Goal: Transaction & Acquisition: Obtain resource

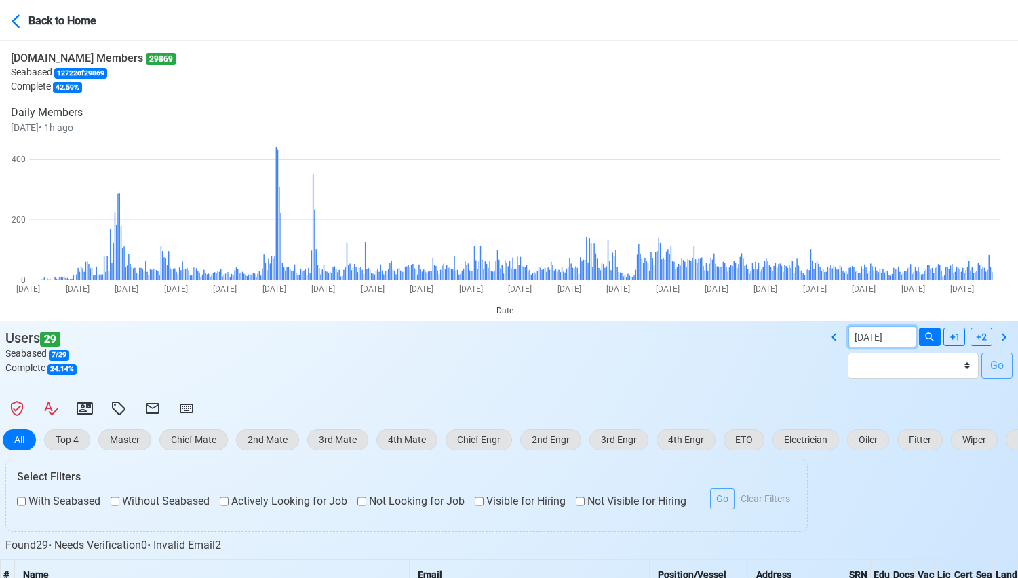
click at [871, 340] on input "08/16/2025" at bounding box center [883, 336] width 68 height 21
select select "****"
select select "******"
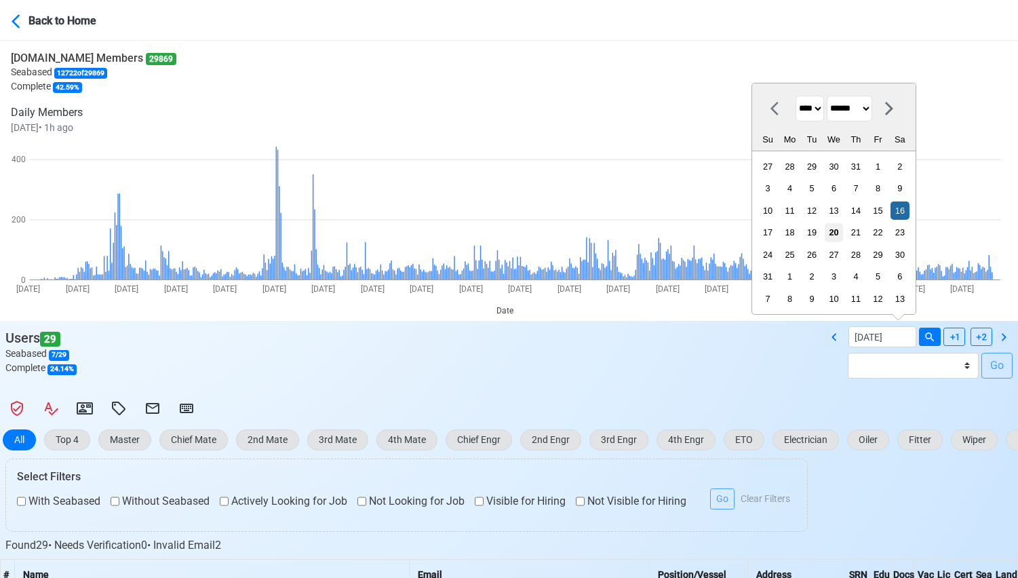
click at [828, 227] on div "20" at bounding box center [834, 232] width 18 height 18
type input "[DATE]"
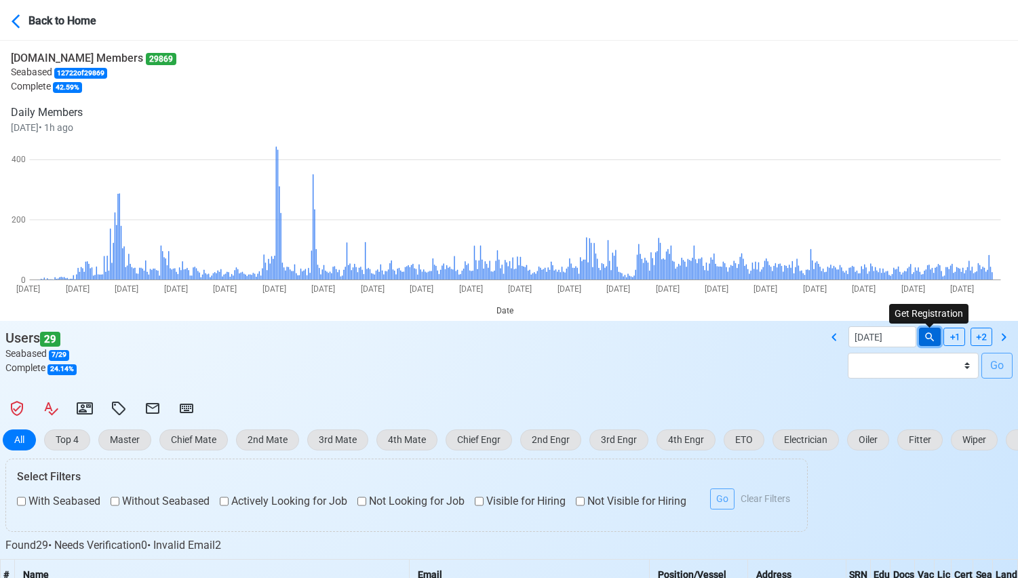
click at [926, 336] on icon at bounding box center [929, 337] width 9 height 9
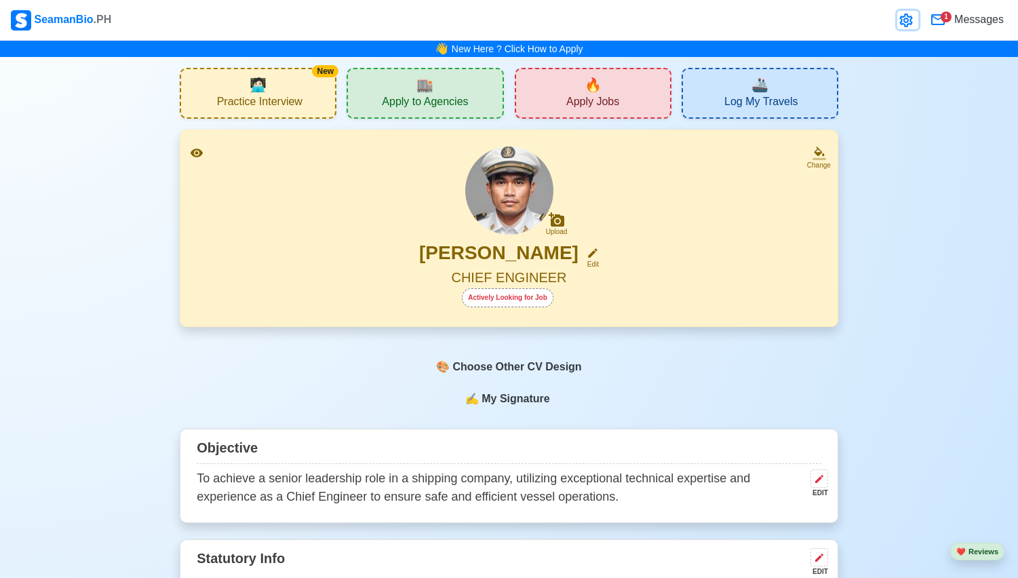
click at [899, 22] on icon at bounding box center [906, 20] width 16 height 16
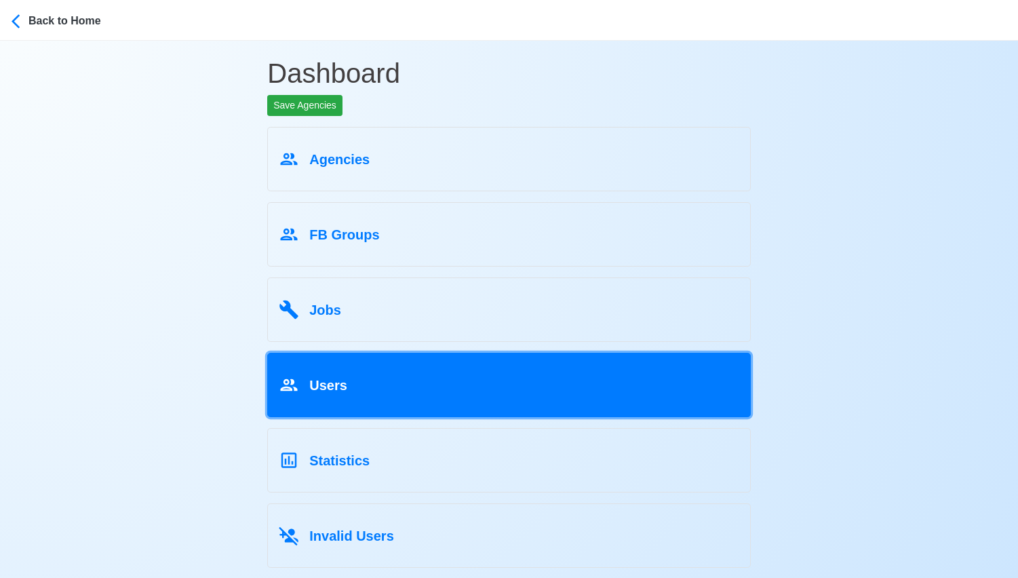
click at [376, 405] on link "Users" at bounding box center [509, 385] width 484 height 64
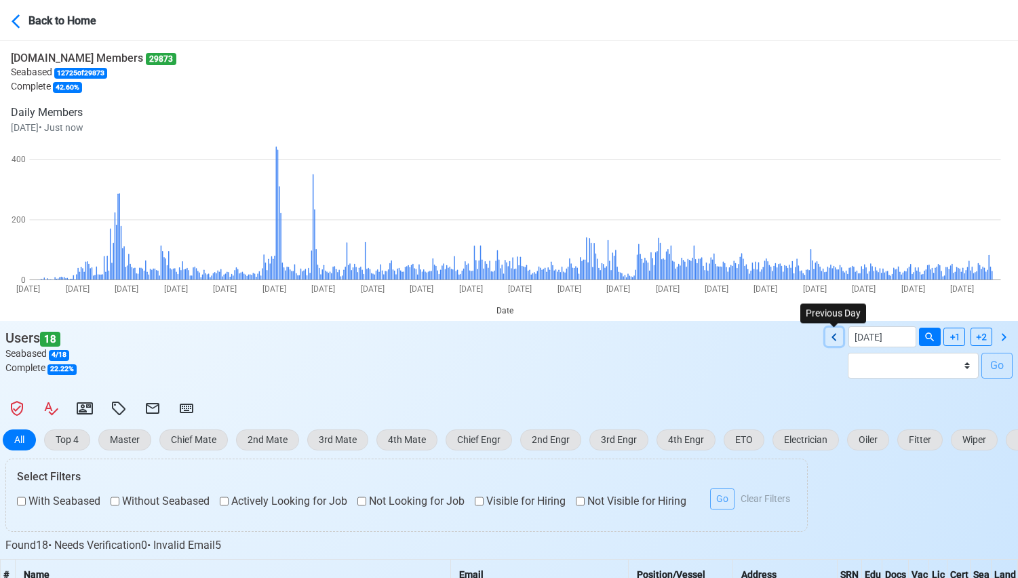
click at [832, 338] on icon at bounding box center [834, 336] width 5 height 7
click at [1002, 338] on icon at bounding box center [1004, 337] width 16 height 16
click at [927, 339] on icon at bounding box center [930, 337] width 12 height 12
click at [1003, 341] on icon at bounding box center [1004, 337] width 16 height 16
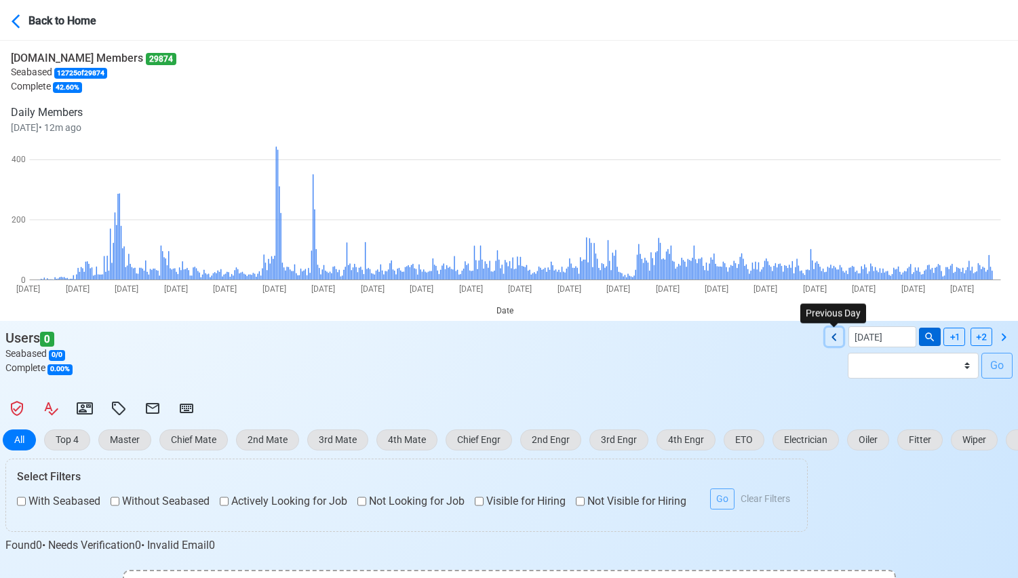
click at [837, 331] on icon at bounding box center [834, 337] width 16 height 16
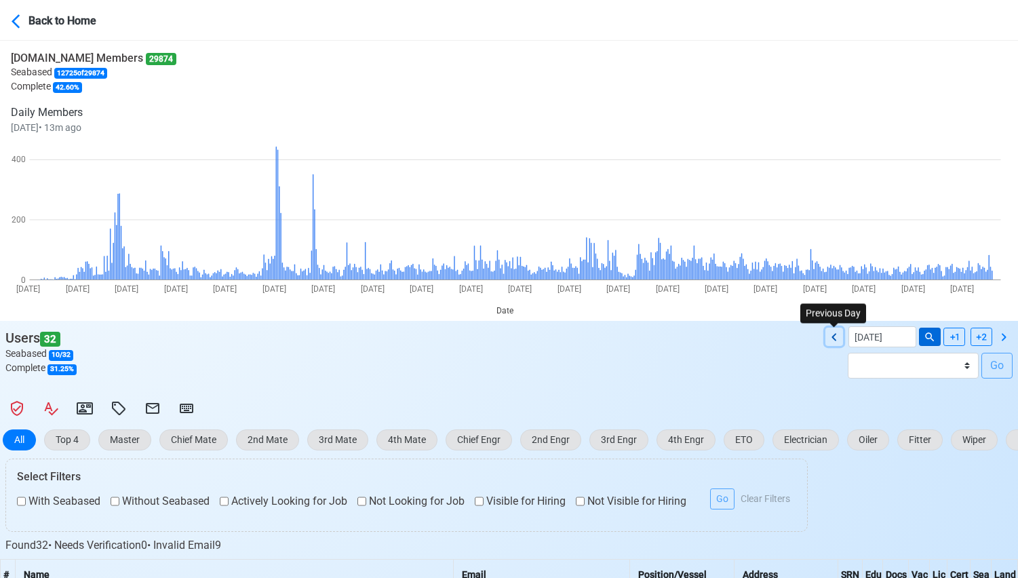
click at [837, 331] on icon at bounding box center [834, 337] width 16 height 16
type input "08/18/2025"
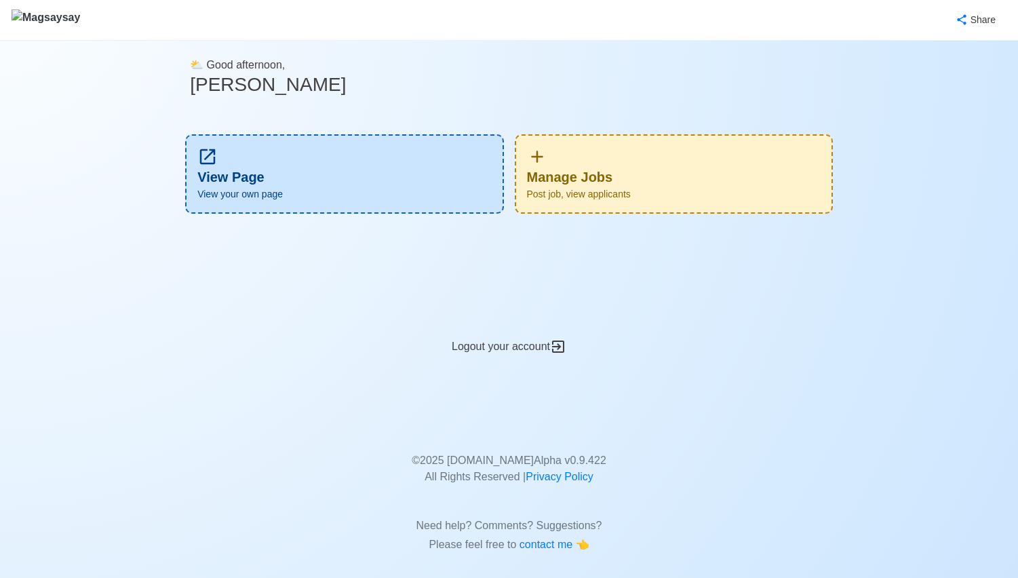
click at [663, 167] on div "Manage Jobs Post job, view applicants" at bounding box center [674, 173] width 318 height 79
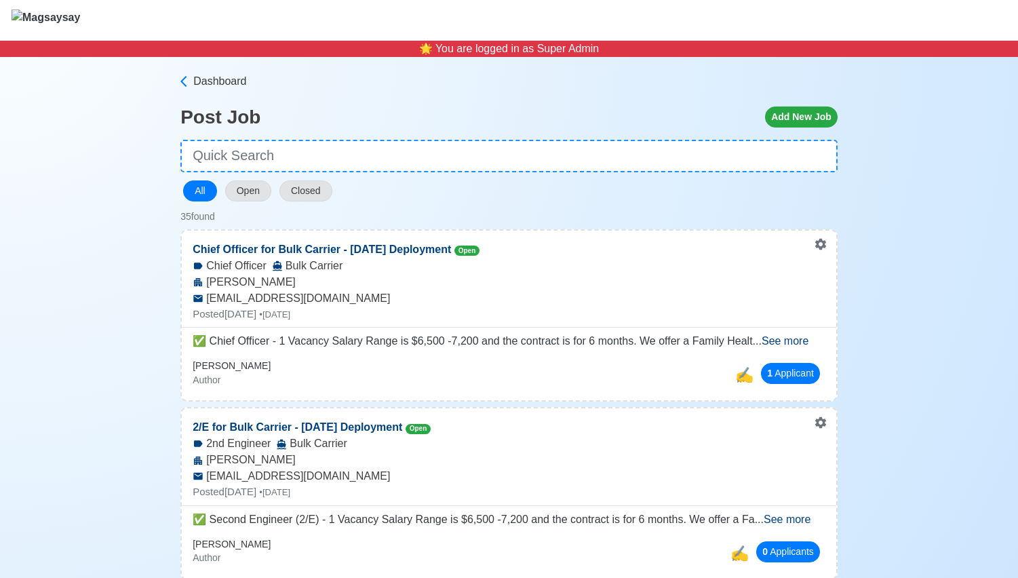
click at [798, 335] on span "See more" at bounding box center [785, 341] width 47 height 12
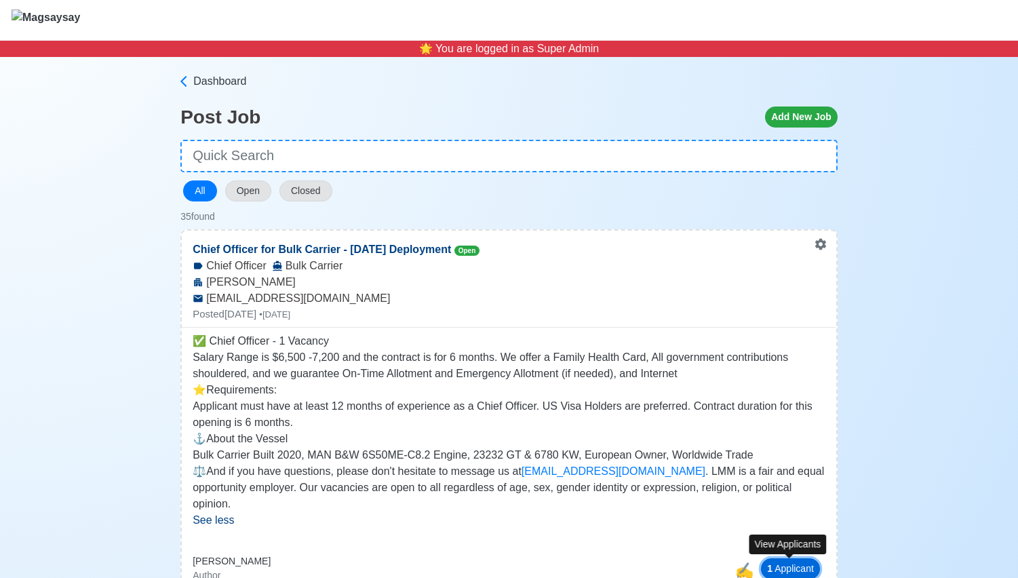
click at [775, 565] on button "1 Applicant" at bounding box center [790, 568] width 59 height 21
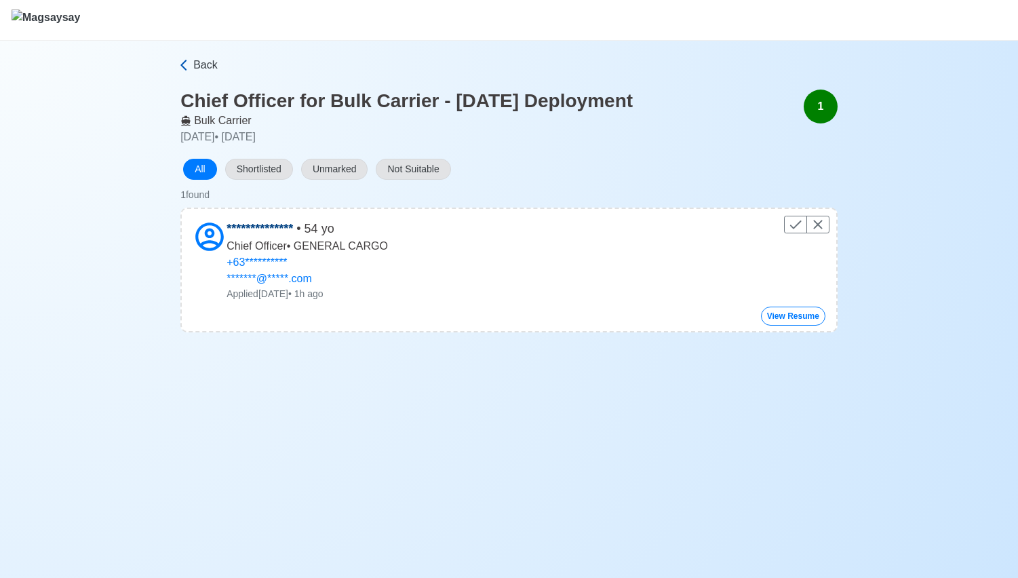
click at [204, 66] on span "Back" at bounding box center [205, 65] width 24 height 16
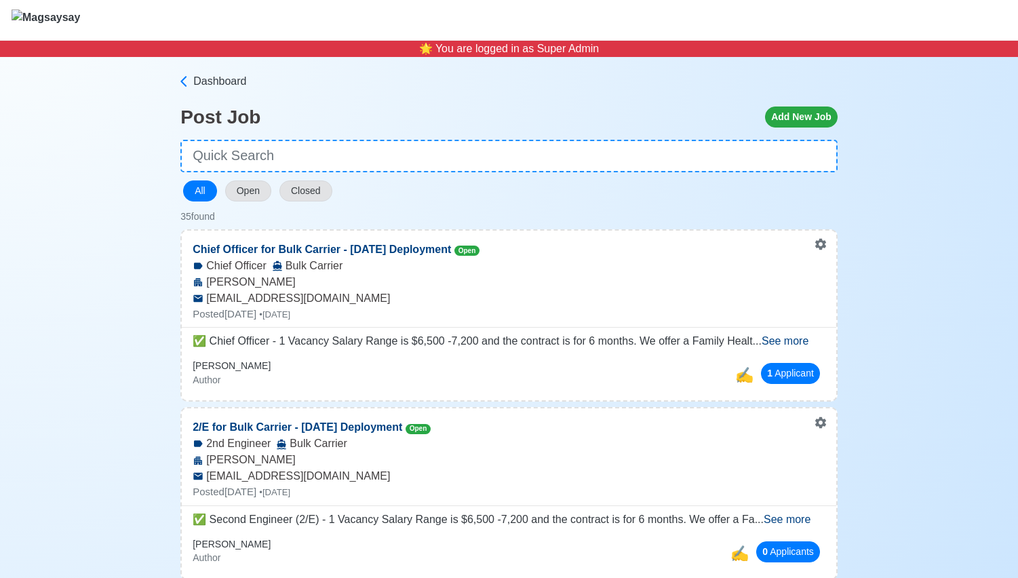
click at [780, 341] on span "See more" at bounding box center [785, 341] width 47 height 12
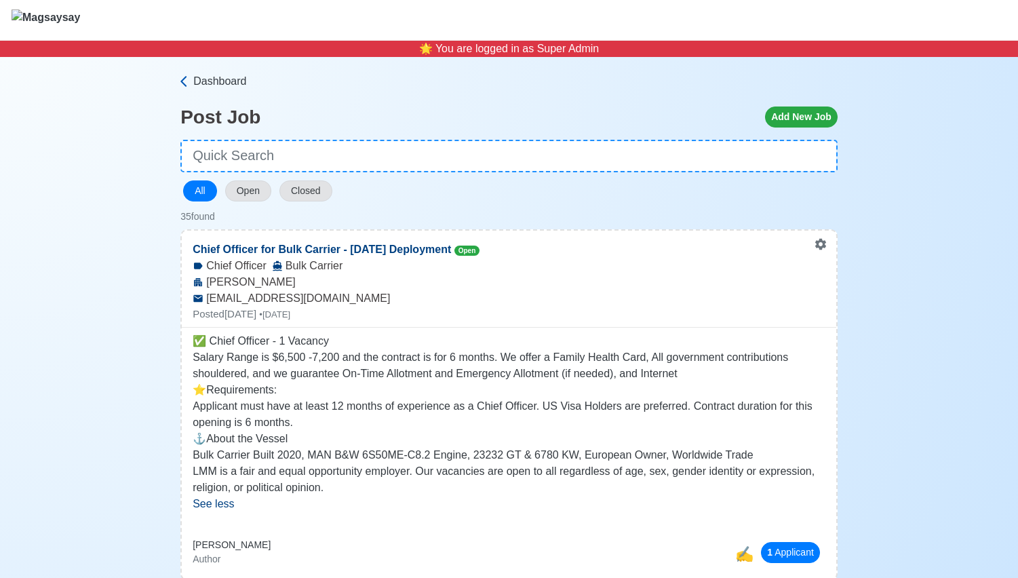
click at [194, 76] on span "Dashboard" at bounding box center [219, 81] width 53 height 16
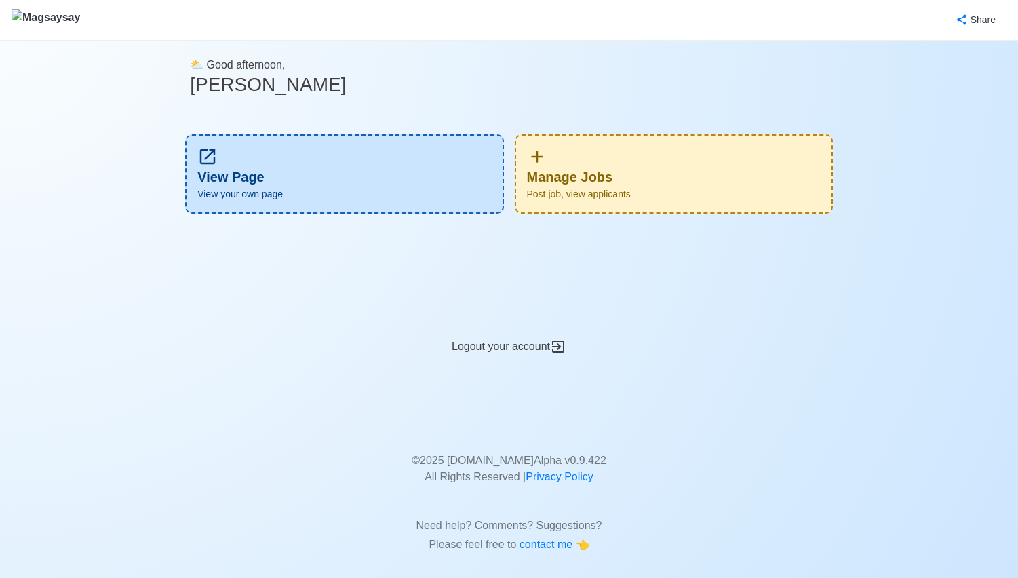
click at [661, 151] on div "Manage Jobs Post job, view applicants" at bounding box center [674, 173] width 318 height 79
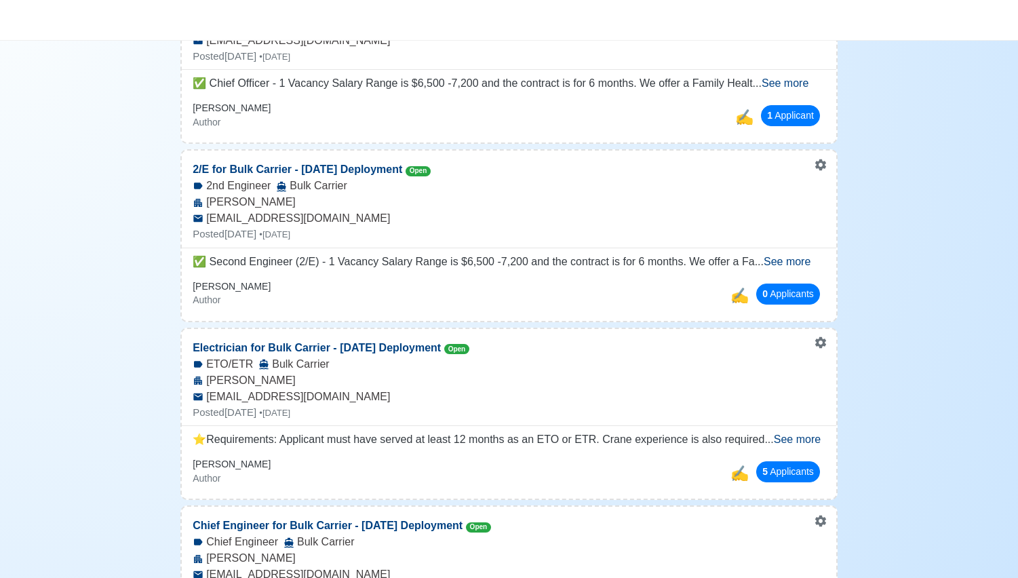
scroll to position [267, 0]
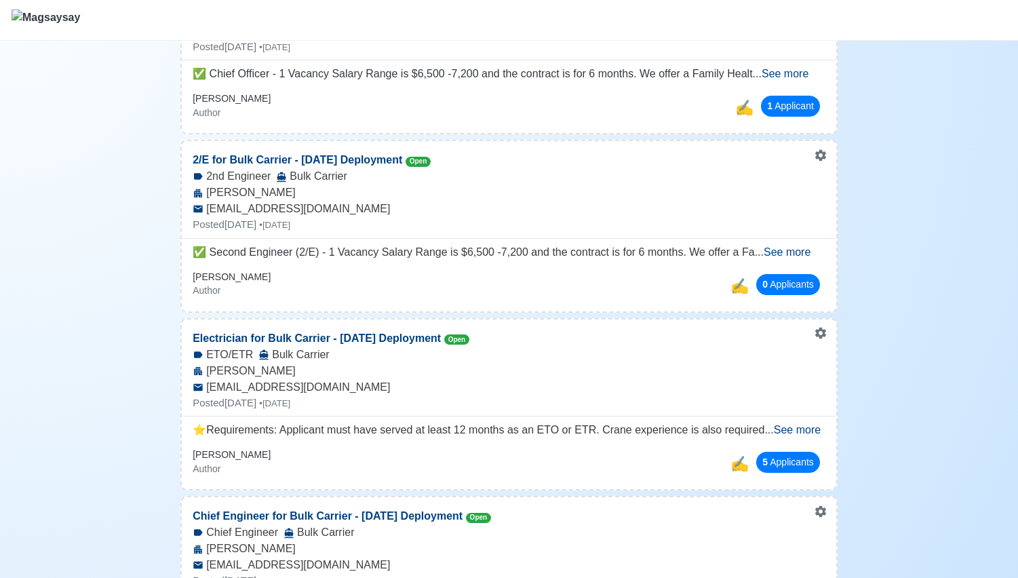
click at [779, 246] on span "See more" at bounding box center [787, 252] width 47 height 12
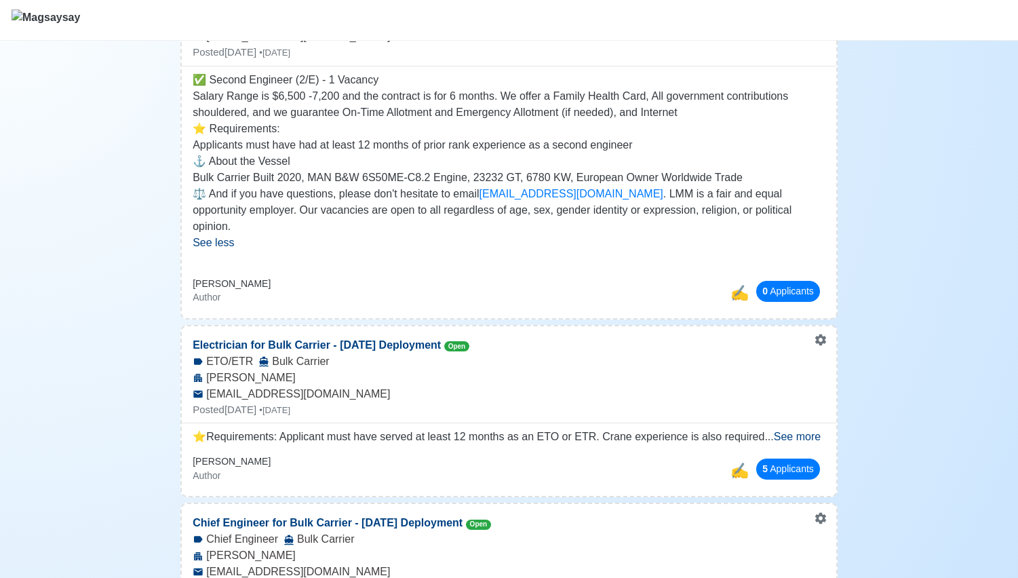
scroll to position [440, 0]
click at [777, 458] on button "5 Applicant s" at bounding box center [788, 468] width 64 height 21
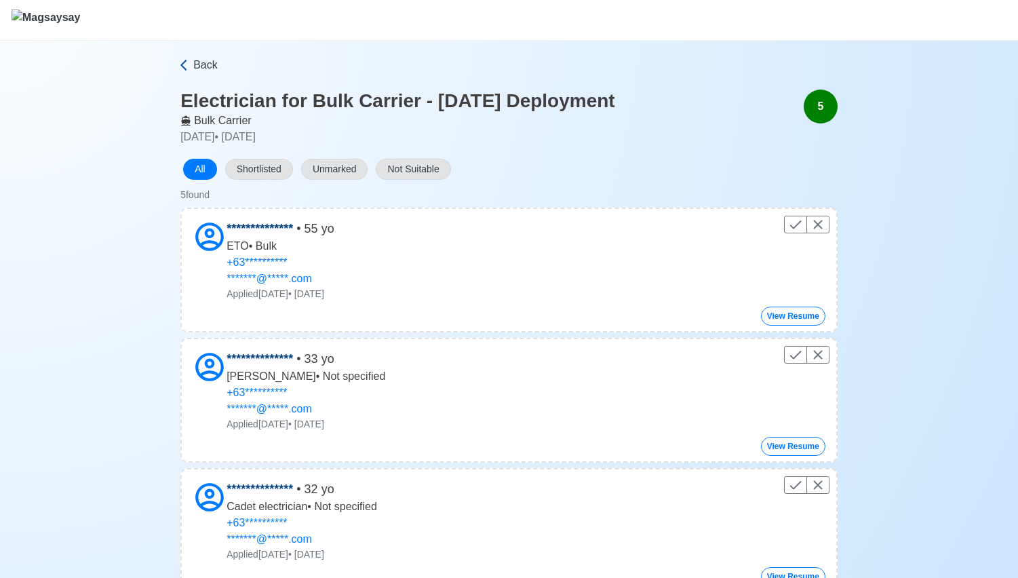
click at [192, 62] on link "Back" at bounding box center [507, 65] width 661 height 16
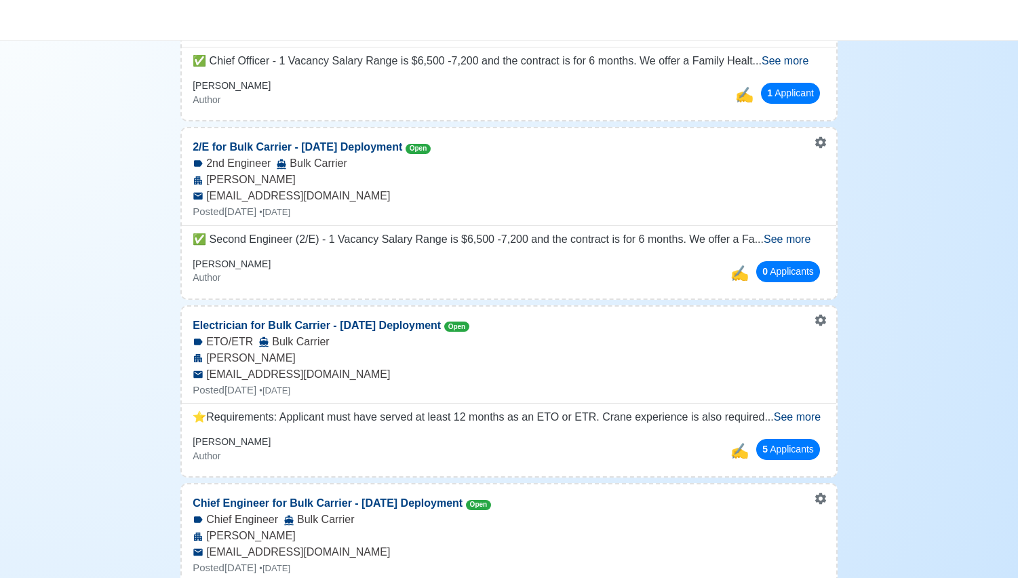
scroll to position [290, 0]
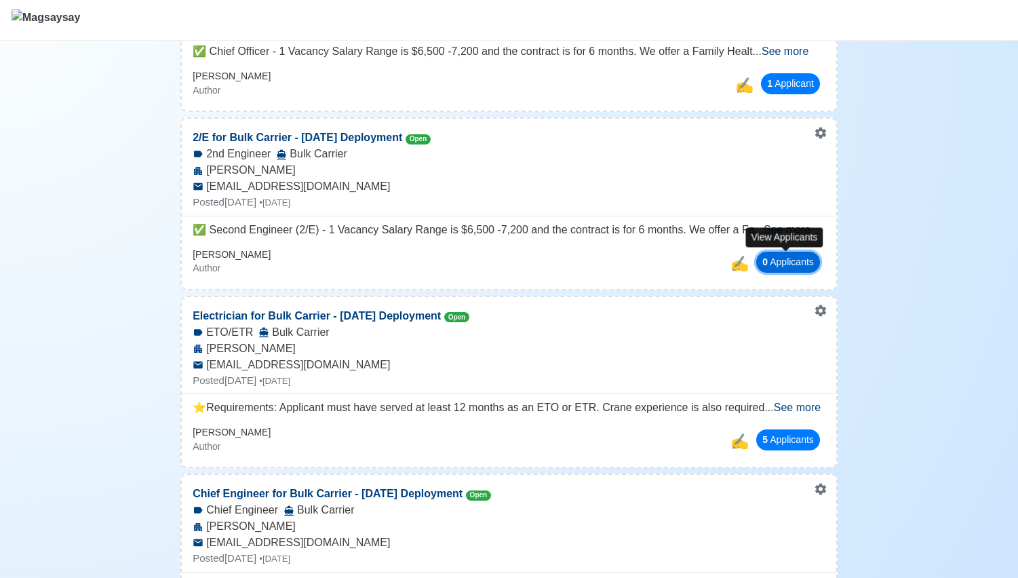
click at [784, 255] on button "0 Applicant s" at bounding box center [788, 262] width 64 height 21
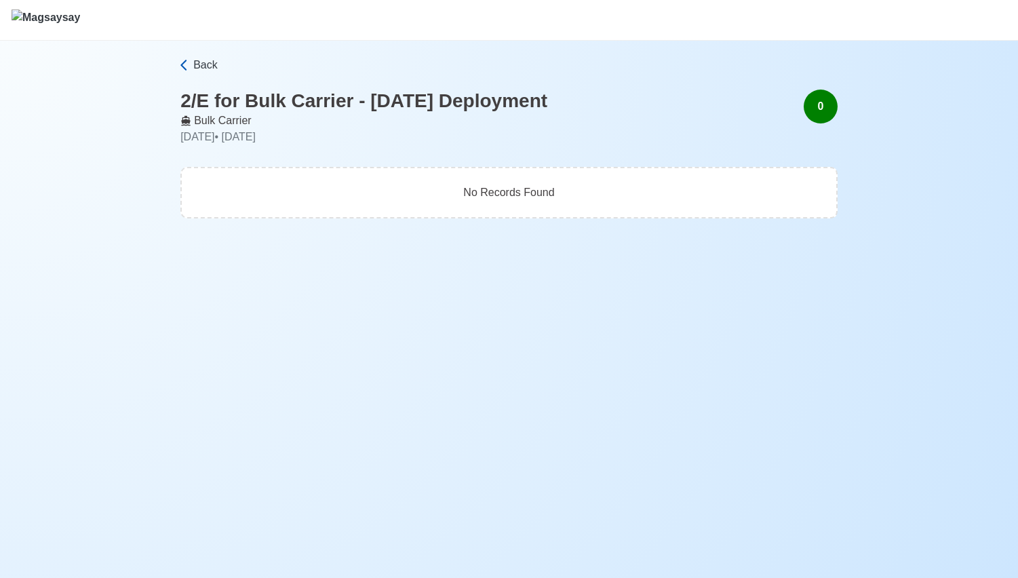
click at [196, 72] on span "Back" at bounding box center [205, 65] width 24 height 16
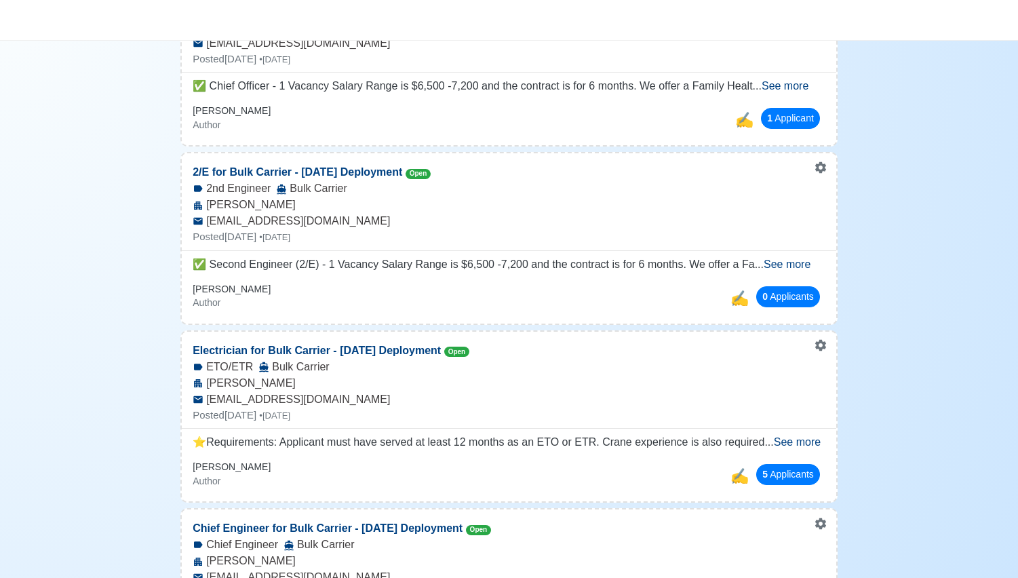
scroll to position [257, 0]
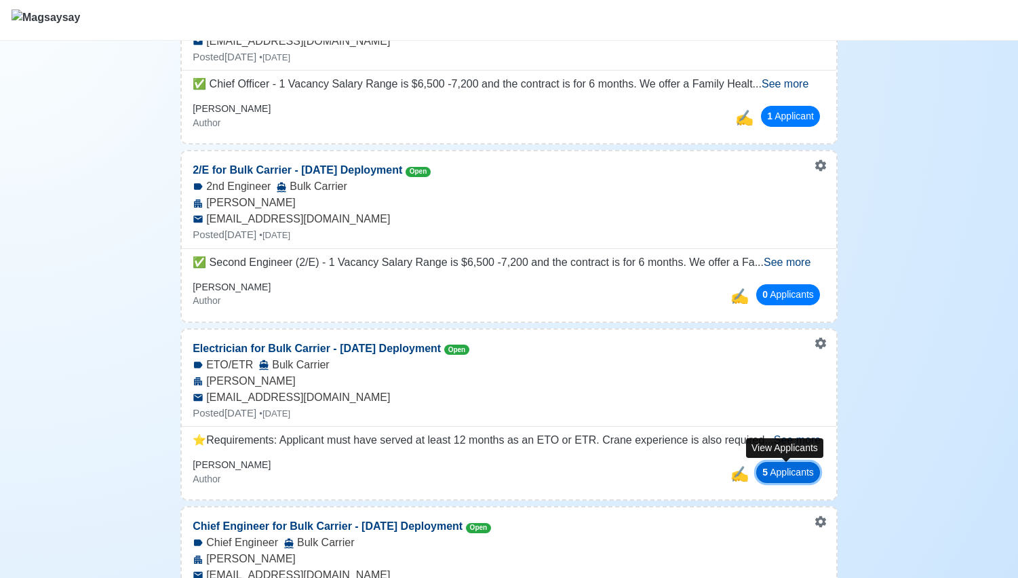
click at [762, 465] on button "5 Applicant s" at bounding box center [788, 472] width 64 height 21
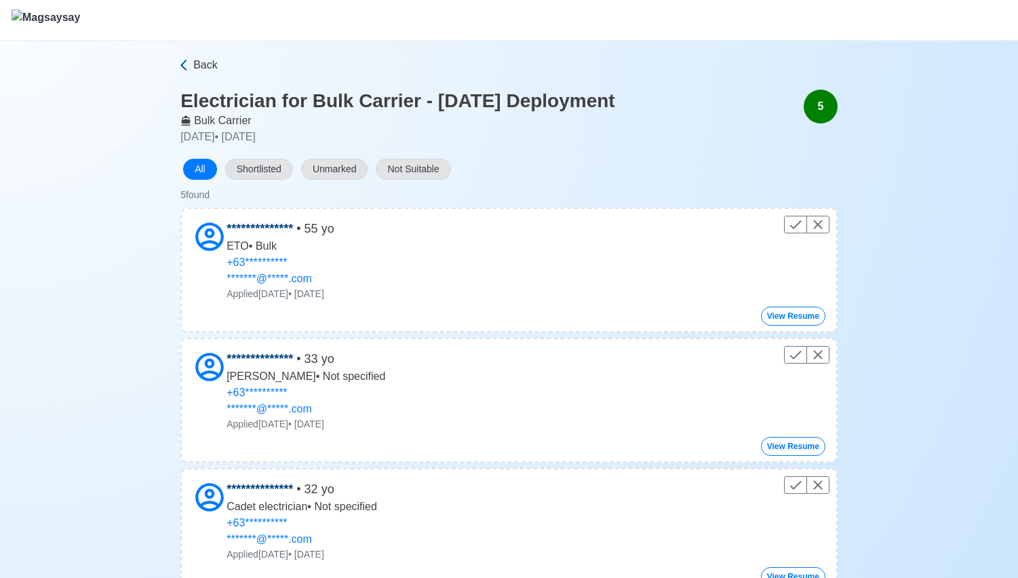
click at [208, 65] on span "Back" at bounding box center [205, 65] width 24 height 16
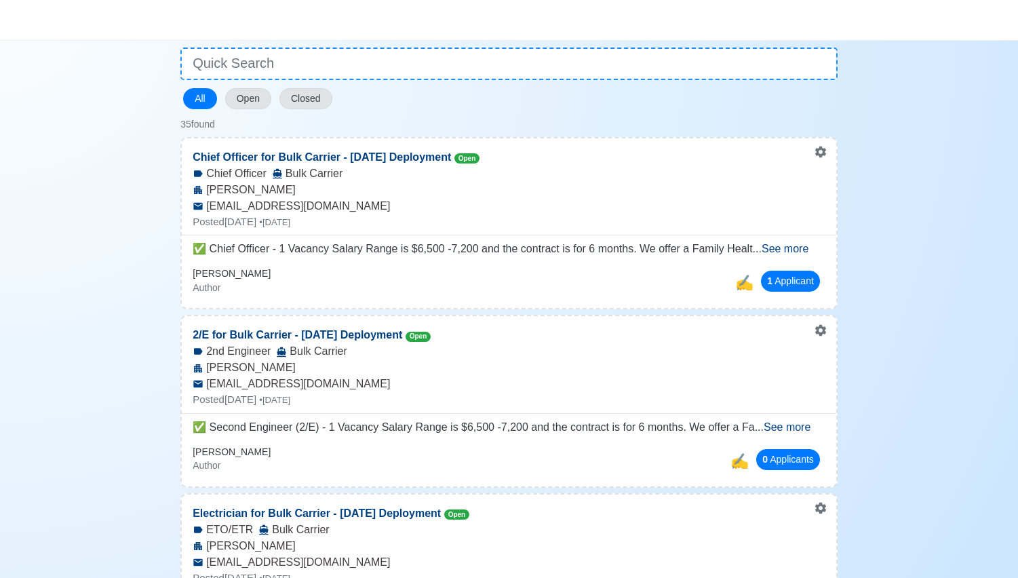
scroll to position [116, 0]
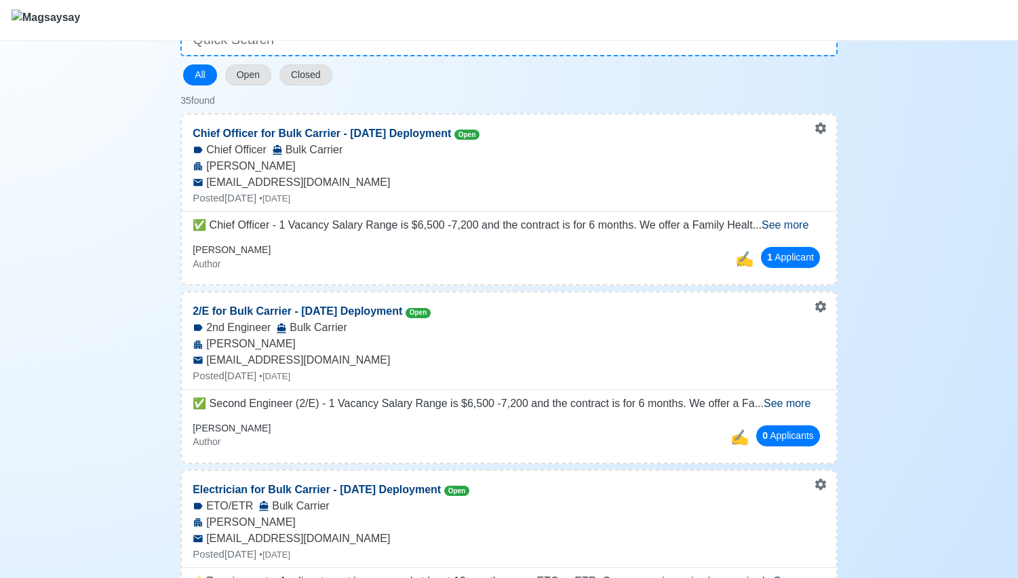
click at [800, 398] on span "See more" at bounding box center [787, 404] width 47 height 12
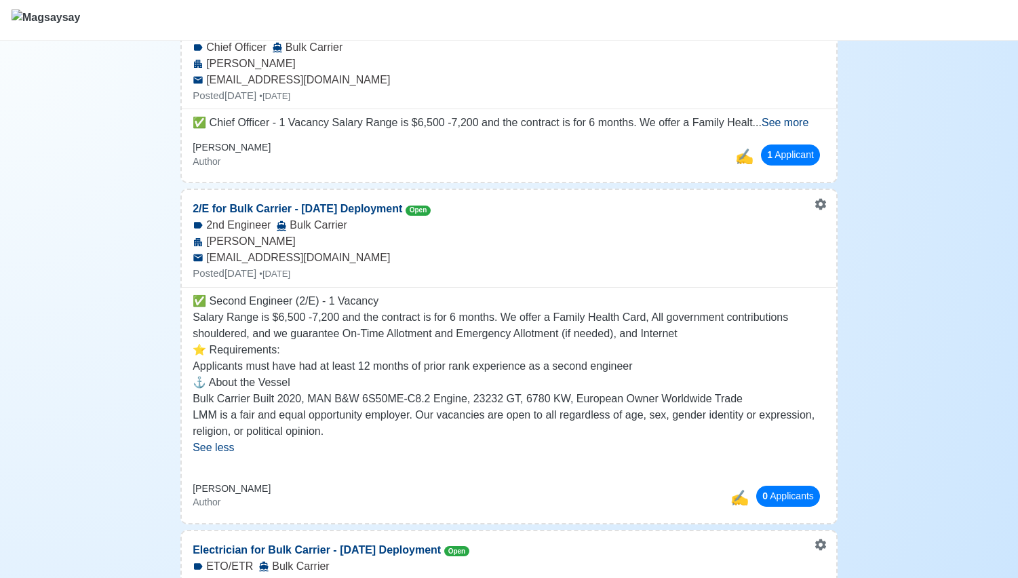
scroll to position [393, 0]
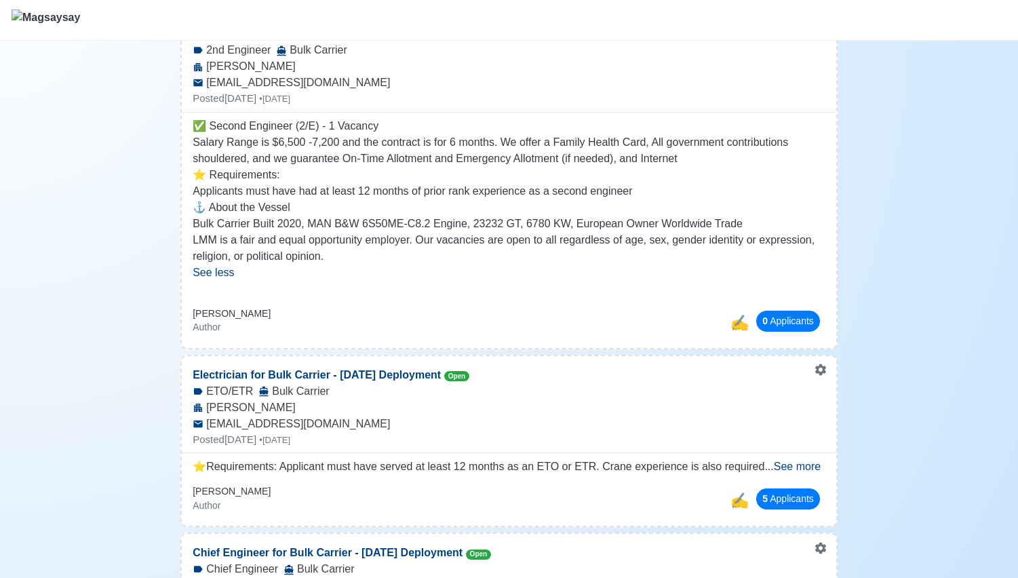
click at [792, 470] on span "See more" at bounding box center [797, 467] width 47 height 12
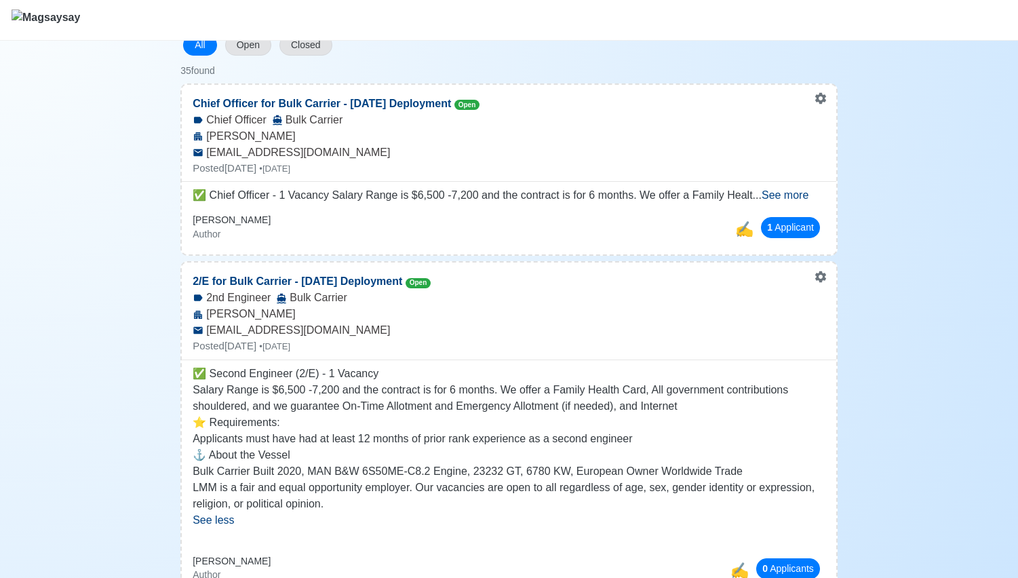
scroll to position [235, 0]
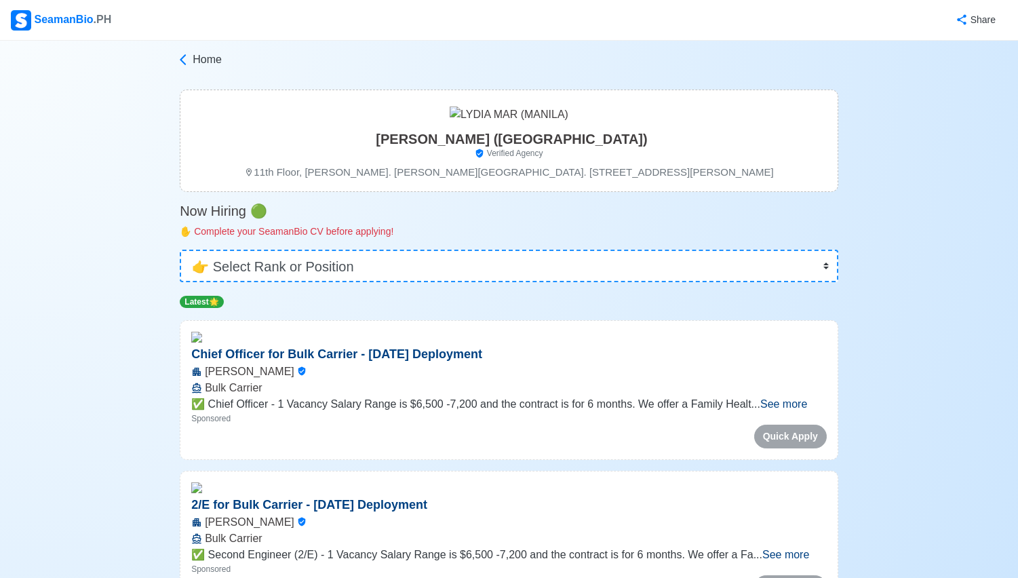
click at [800, 406] on span "See more" at bounding box center [783, 404] width 47 height 12
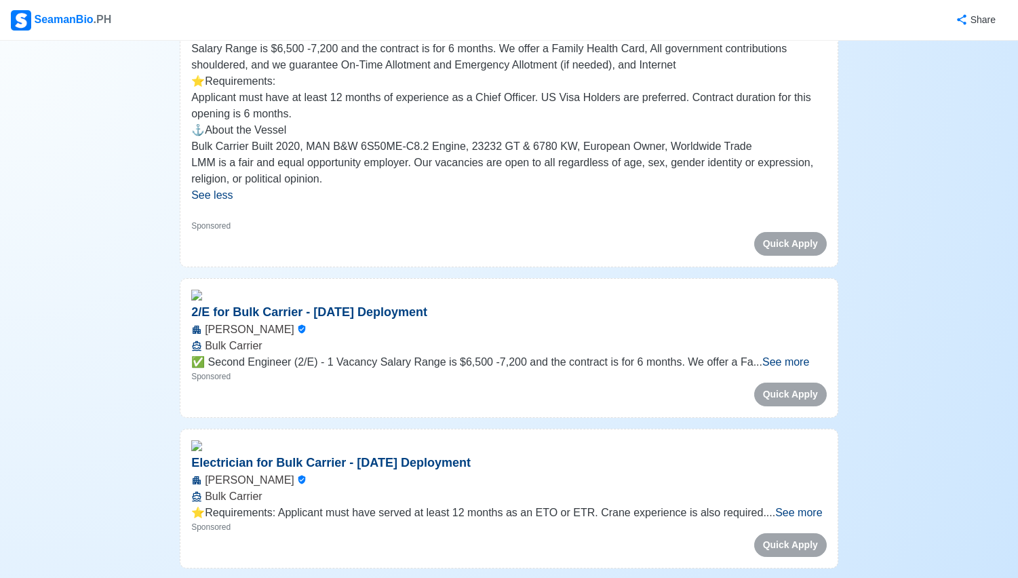
scroll to position [374, 0]
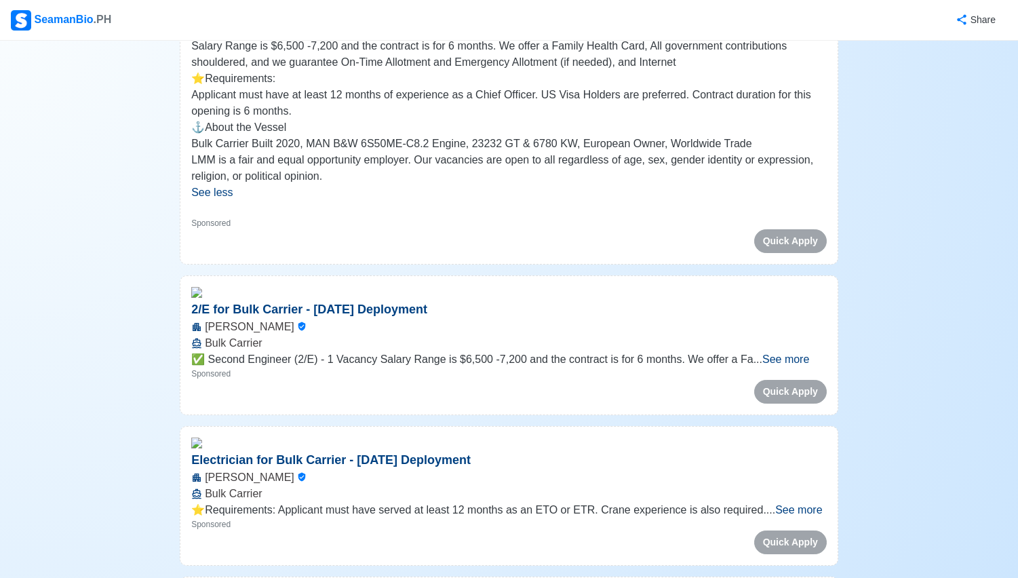
click at [791, 351] on div "Lydia Mar Bulk Carrier" at bounding box center [508, 335] width 657 height 33
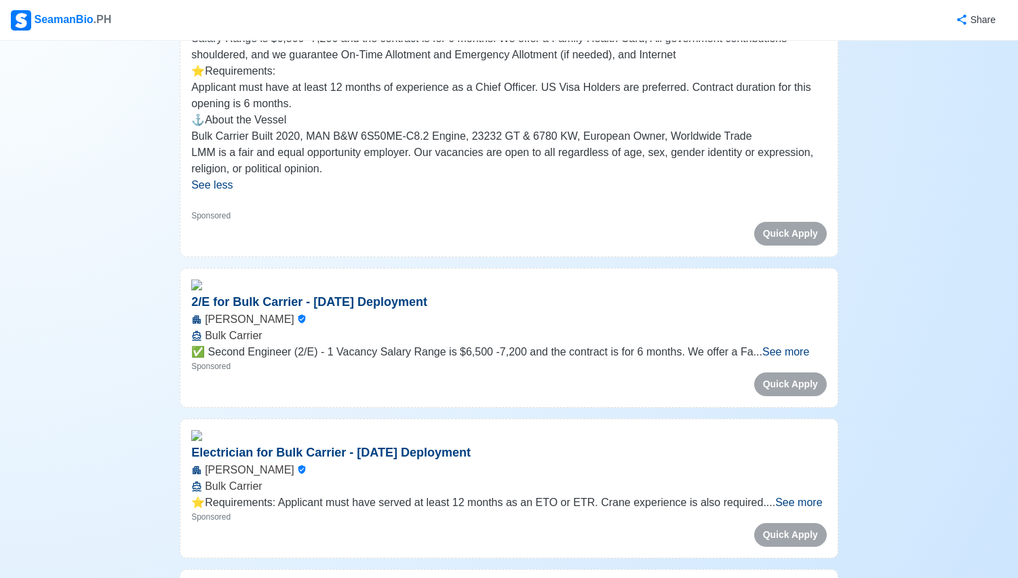
click at [788, 356] on span "See more" at bounding box center [785, 352] width 47 height 12
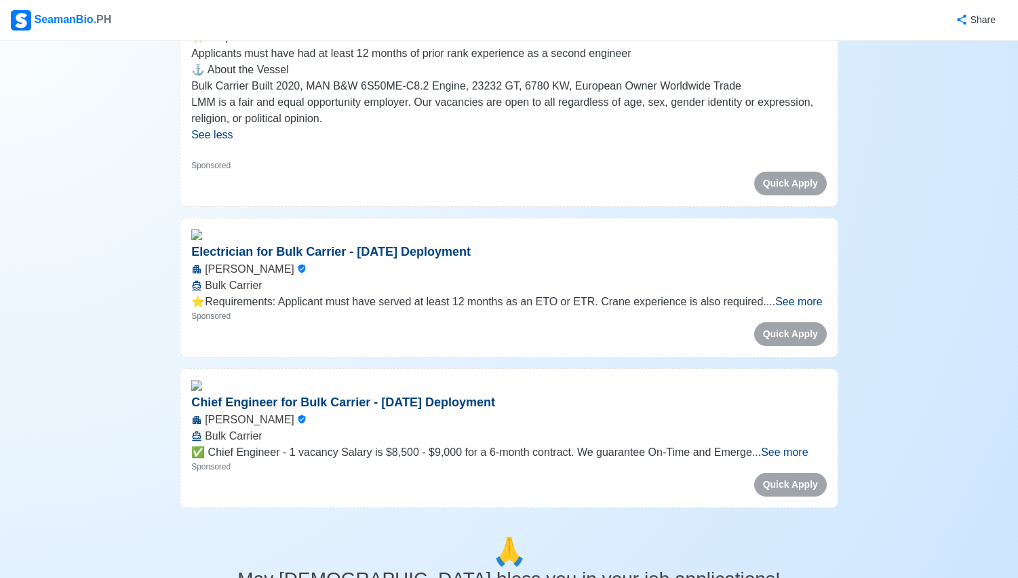
scroll to position [752, 0]
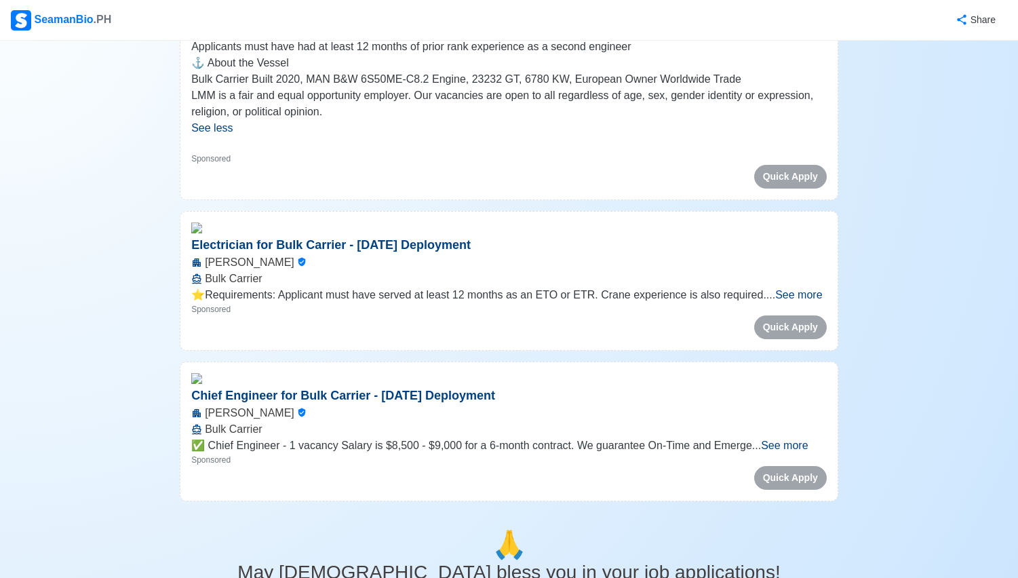
click at [799, 300] on span "See more" at bounding box center [798, 295] width 47 height 12
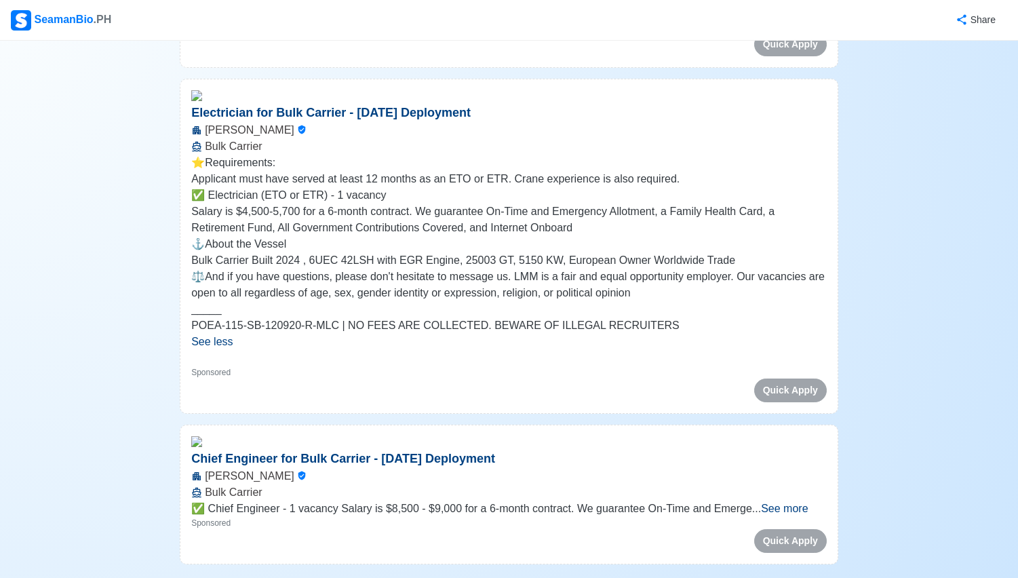
scroll to position [1119, 0]
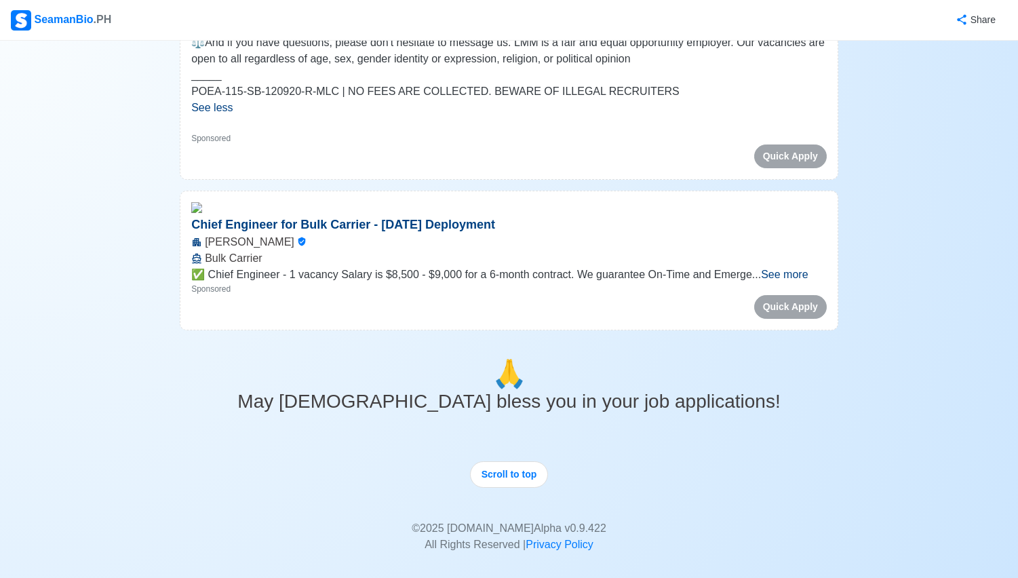
click at [799, 280] on span "See more" at bounding box center [784, 275] width 47 height 12
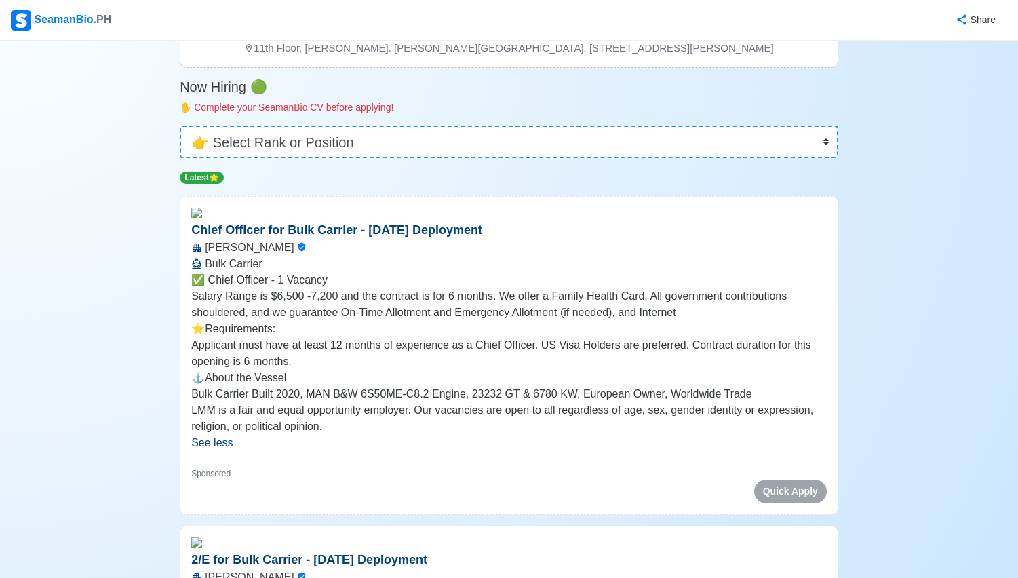
scroll to position [0, 0]
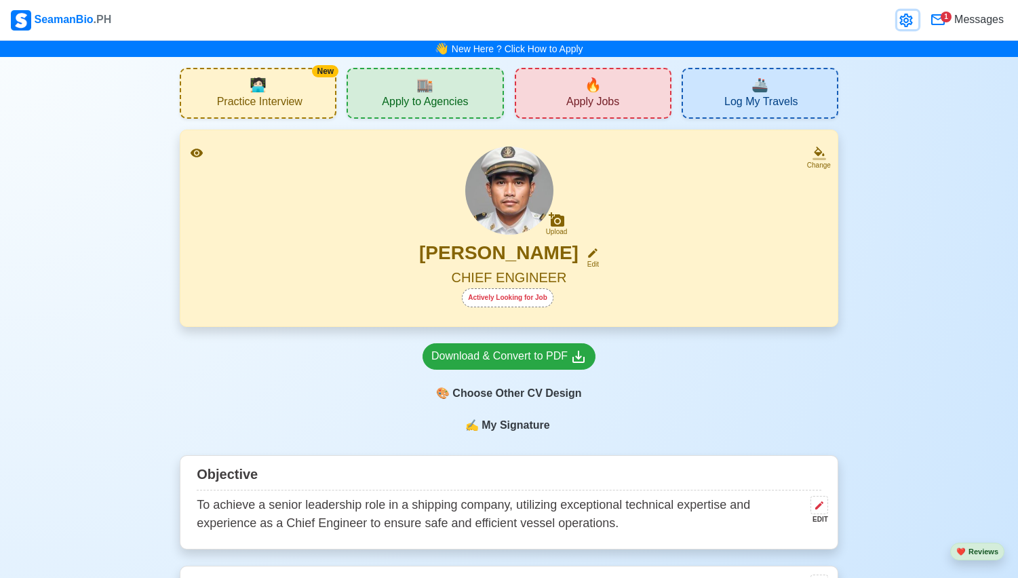
click at [909, 20] on icon at bounding box center [906, 20] width 16 height 16
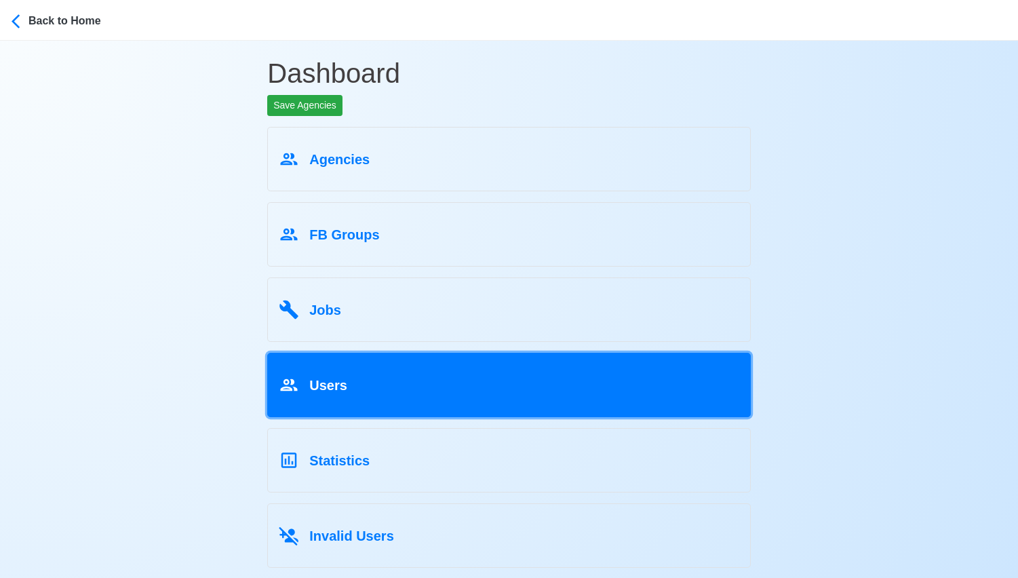
click at [722, 389] on div "Users" at bounding box center [509, 383] width 461 height 26
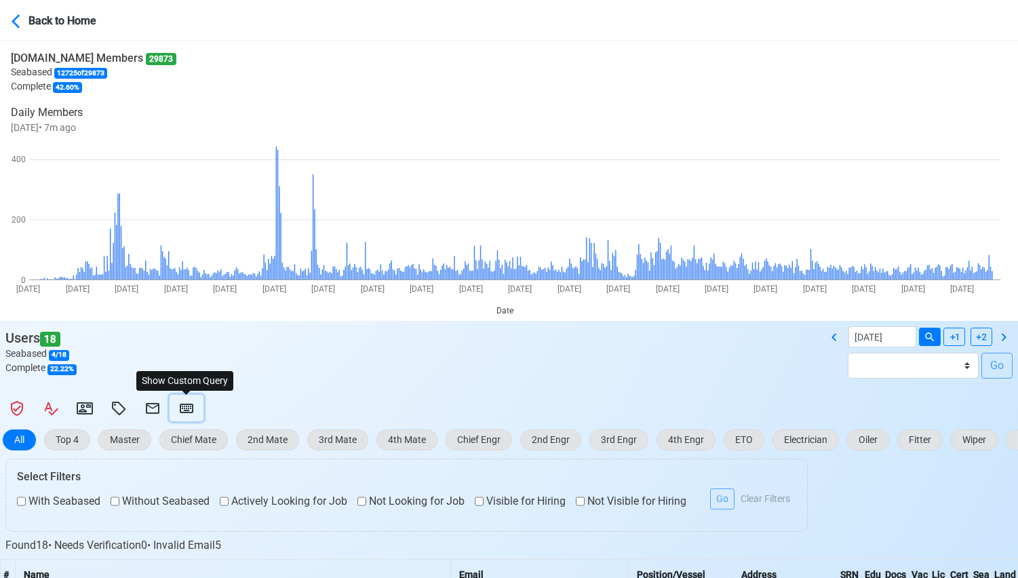
click at [192, 412] on icon at bounding box center [187, 408] width 14 height 9
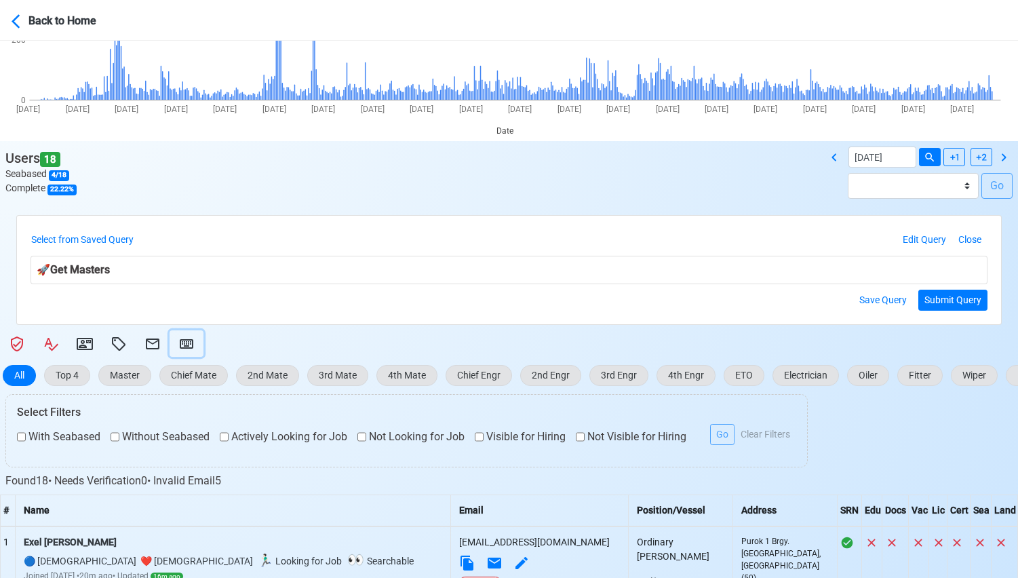
scroll to position [226, 0]
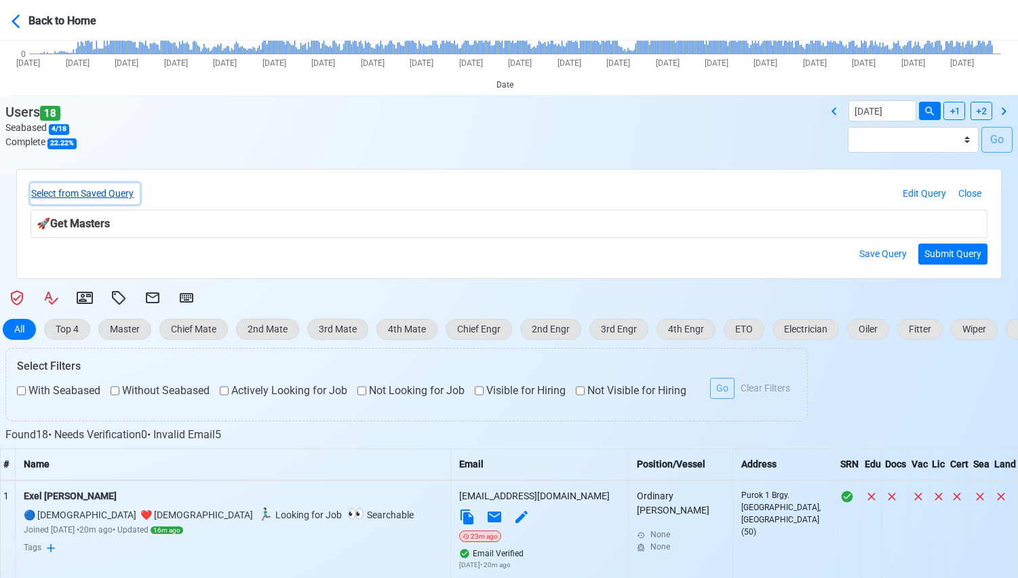
click at [126, 194] on button "Select from Saved Query" at bounding box center [85, 193] width 109 height 21
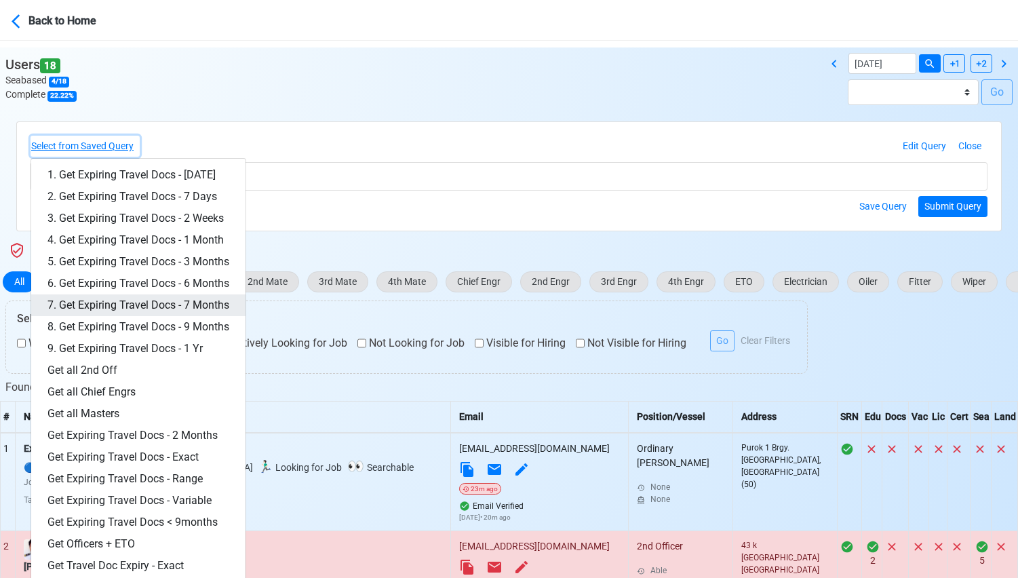
scroll to position [283, 0]
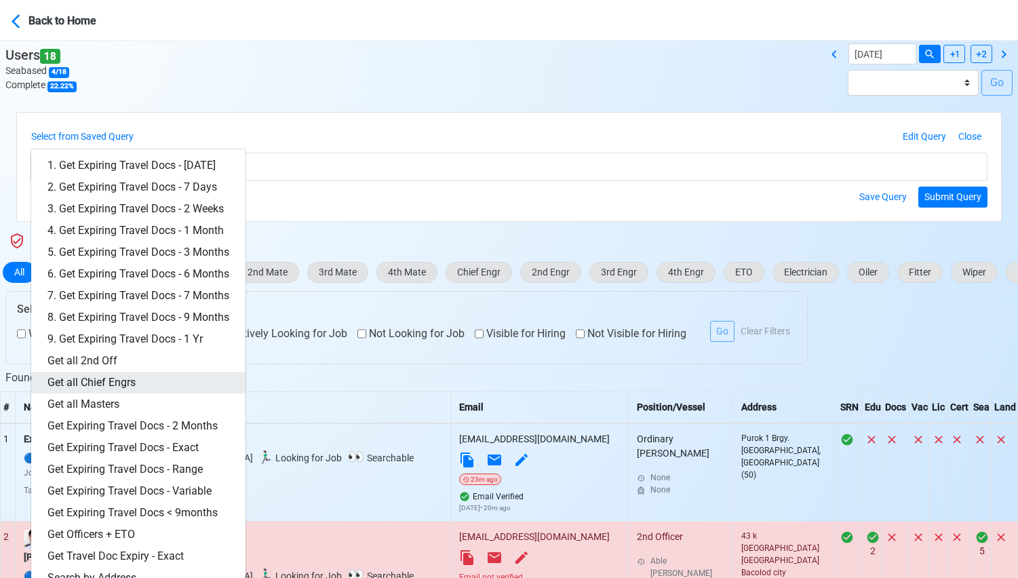
click at [77, 381] on link "Get all Chief Engrs" at bounding box center [138, 383] width 214 height 22
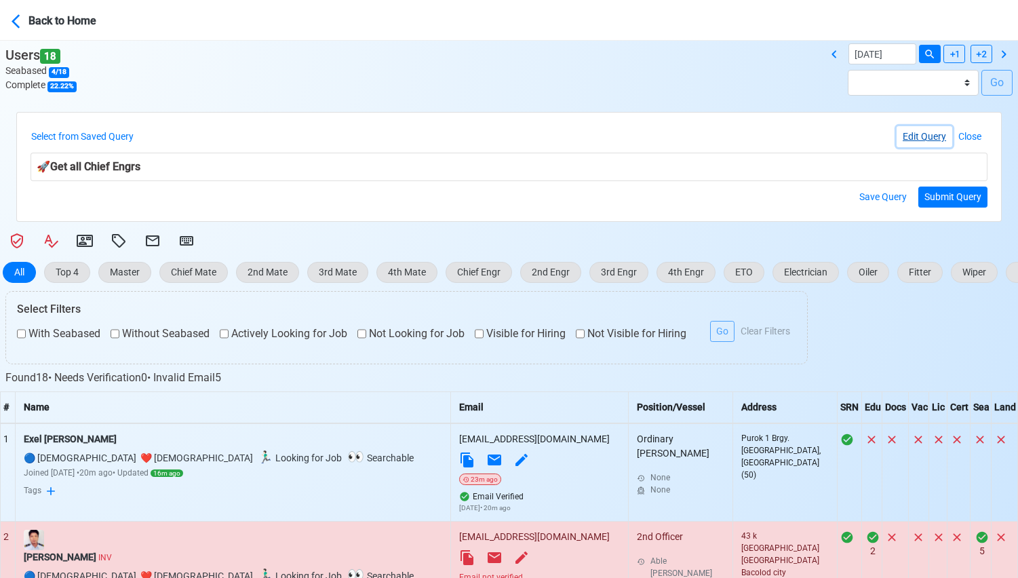
click at [920, 138] on button "Edit Query" at bounding box center [925, 136] width 56 height 21
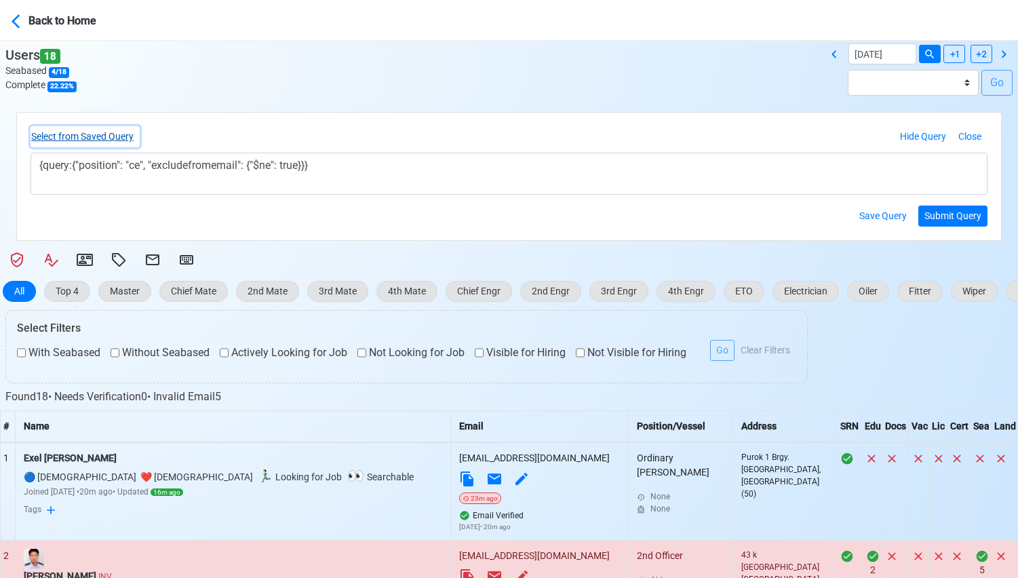
click at [109, 144] on button "Select from Saved Query" at bounding box center [85, 136] width 109 height 21
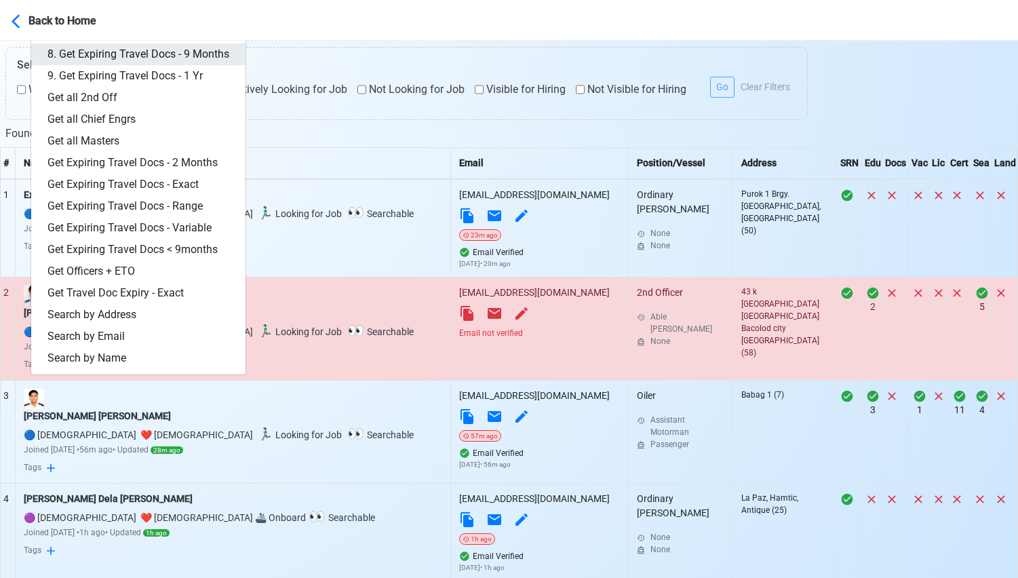
scroll to position [659, 0]
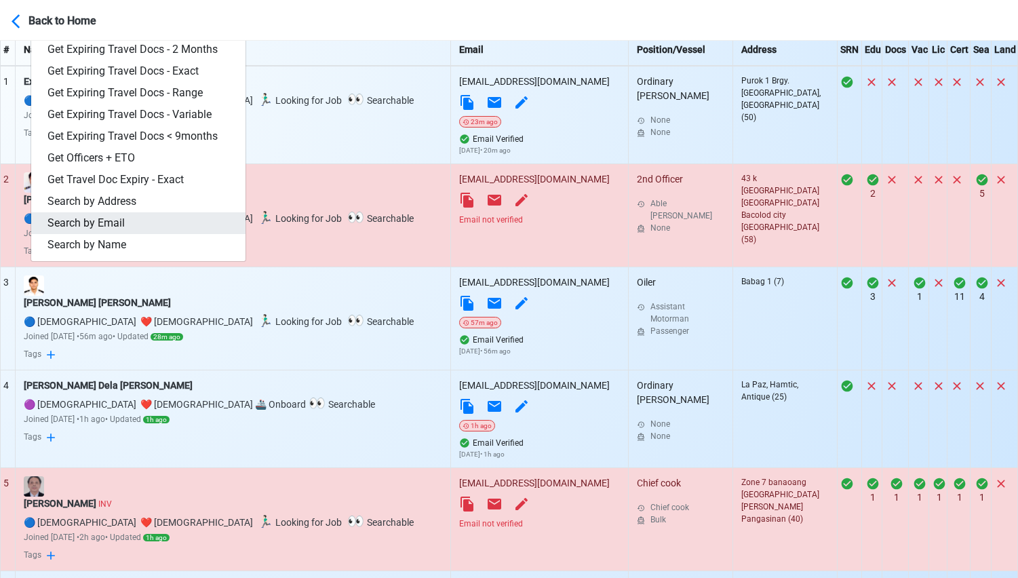
click at [126, 225] on link "Search by Email" at bounding box center [138, 223] width 214 height 22
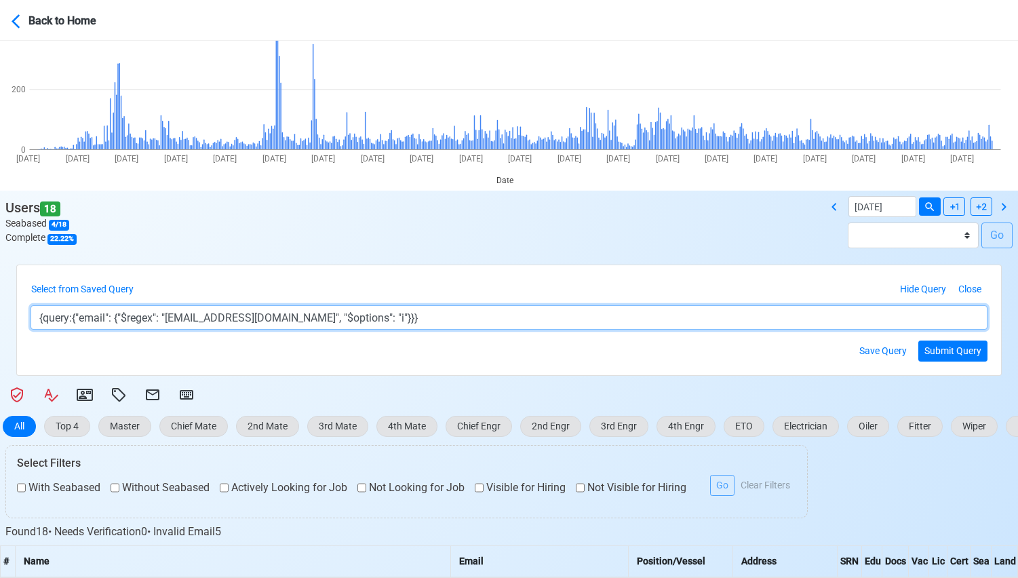
drag, startPoint x: 178, startPoint y: 317, endPoint x: 303, endPoint y: 317, distance: 125.5
click at [303, 317] on textarea "{query:{"email": {"$regex": "[EMAIL_ADDRESS][DOMAIN_NAME]", "$options": "i"}}}" at bounding box center [509, 317] width 957 height 24
paste textarea "arnoldsalameda71"
type textarea "{query:{"email": {"$regex": "[EMAIL_ADDRESS][DOMAIN_NAME]", "$options": "i"}}}"
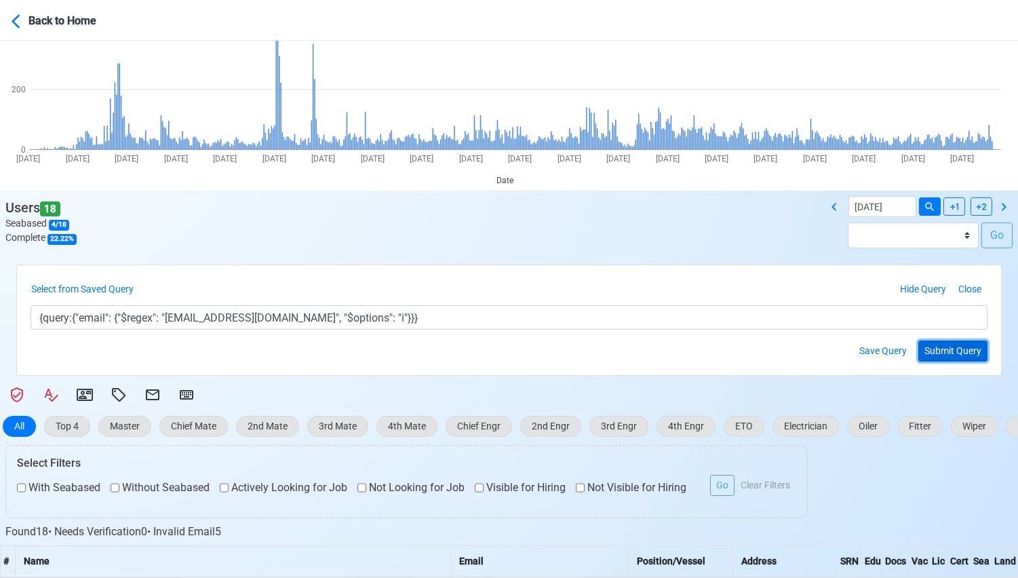
click at [974, 357] on button "Submit Query" at bounding box center [952, 351] width 69 height 21
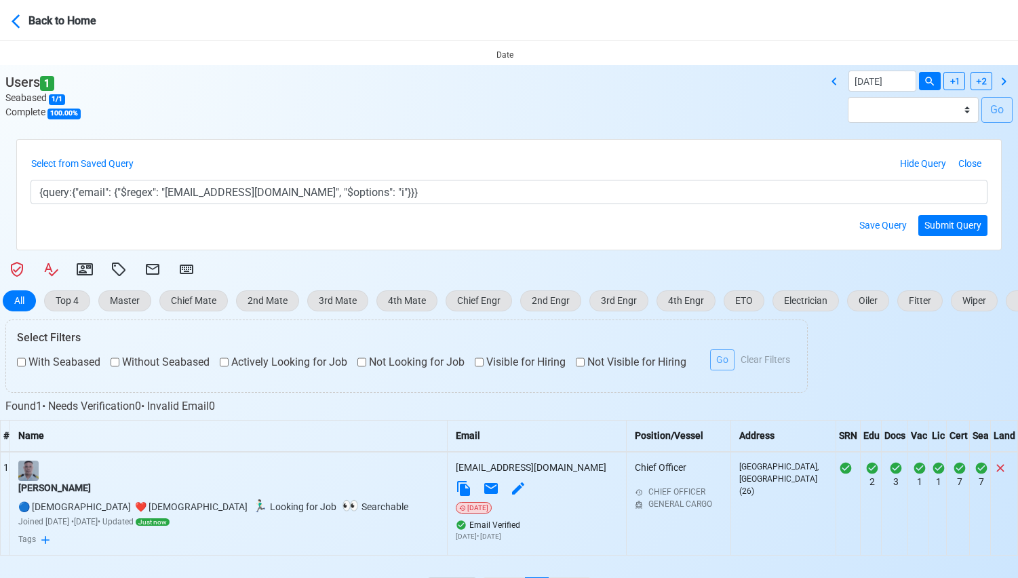
scroll to position [325, 0]
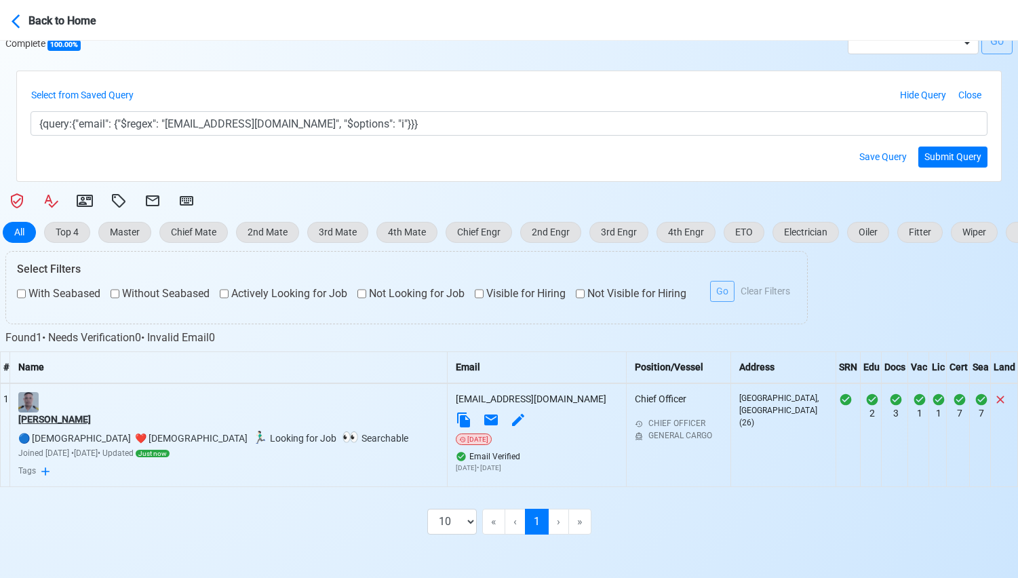
click at [96, 420] on div "[PERSON_NAME]" at bounding box center [228, 419] width 421 height 14
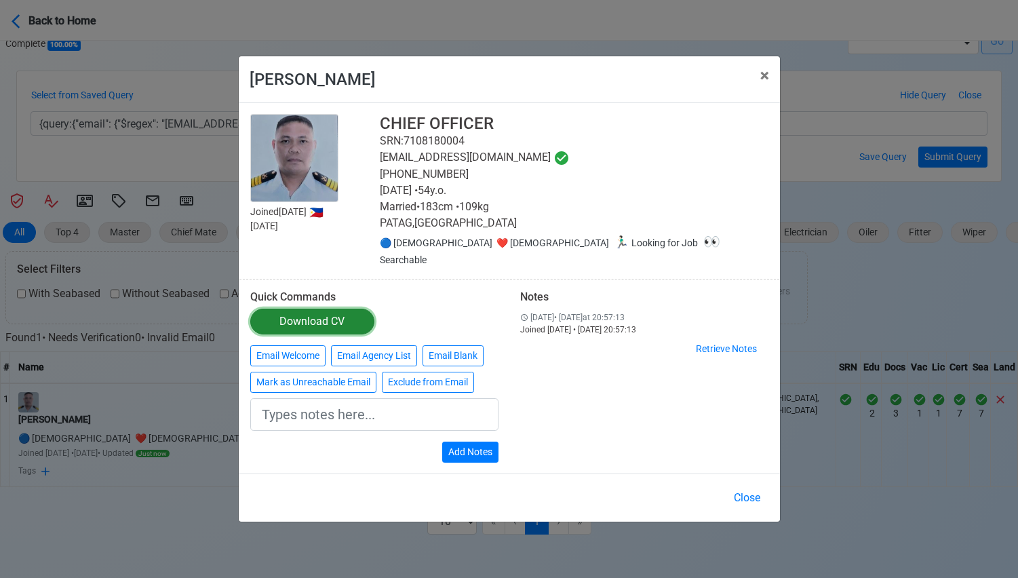
click at [349, 317] on link "Download CV" at bounding box center [312, 322] width 124 height 26
